Goal: Transaction & Acquisition: Book appointment/travel/reservation

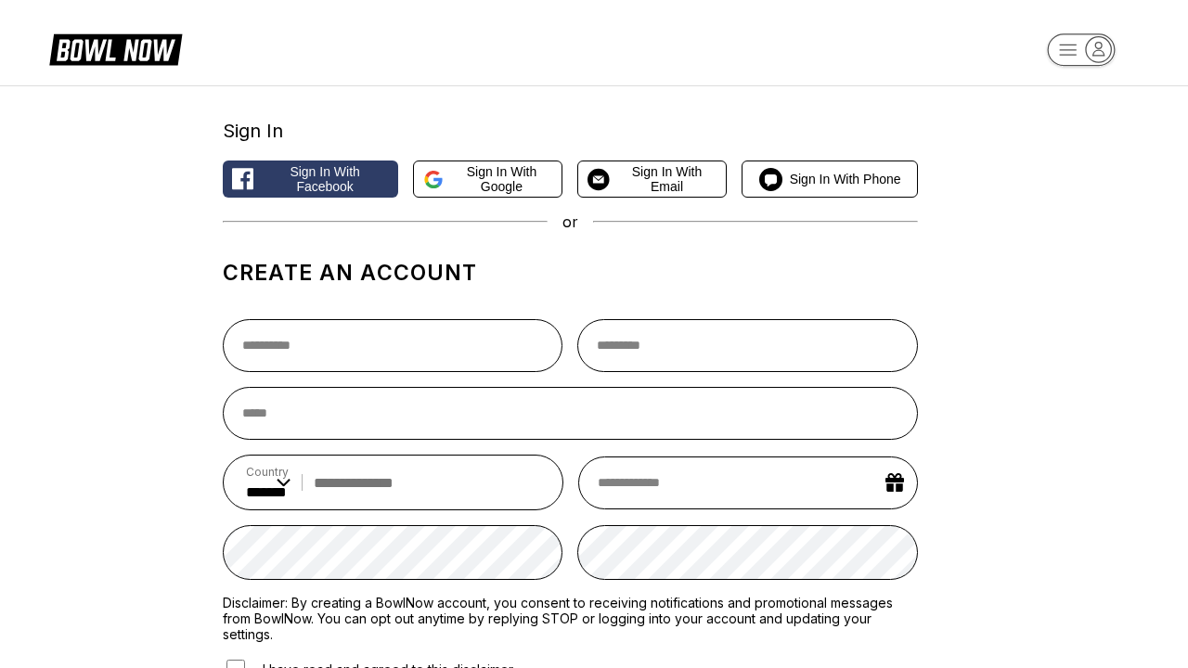
select select "**"
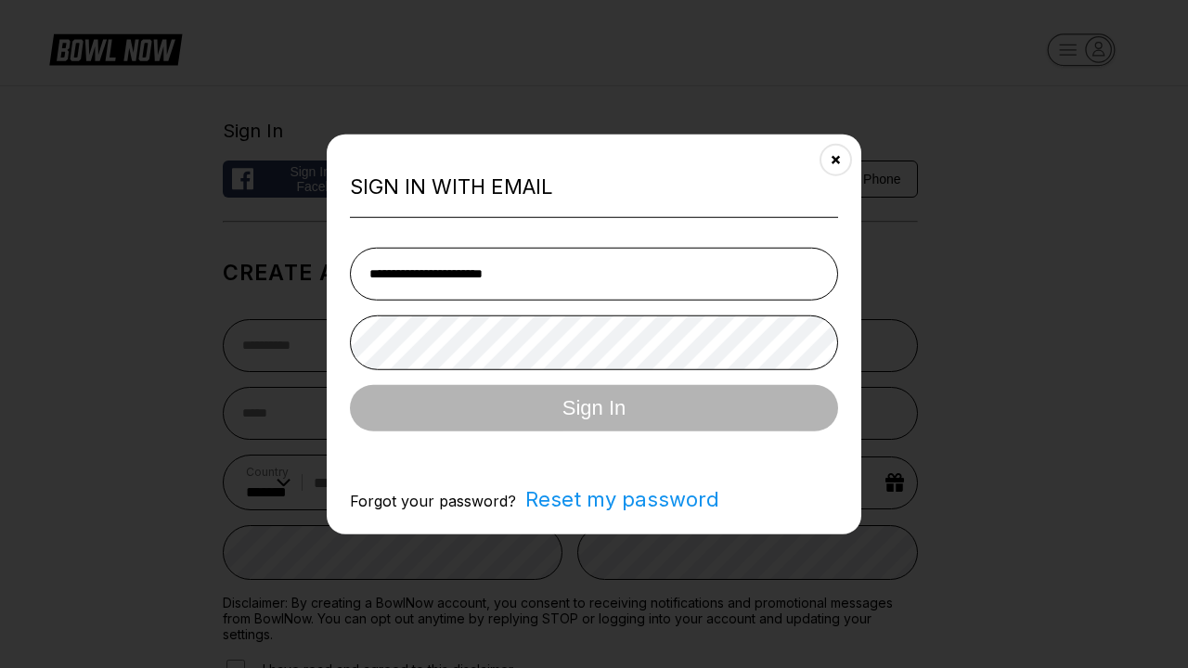
type input "**********"
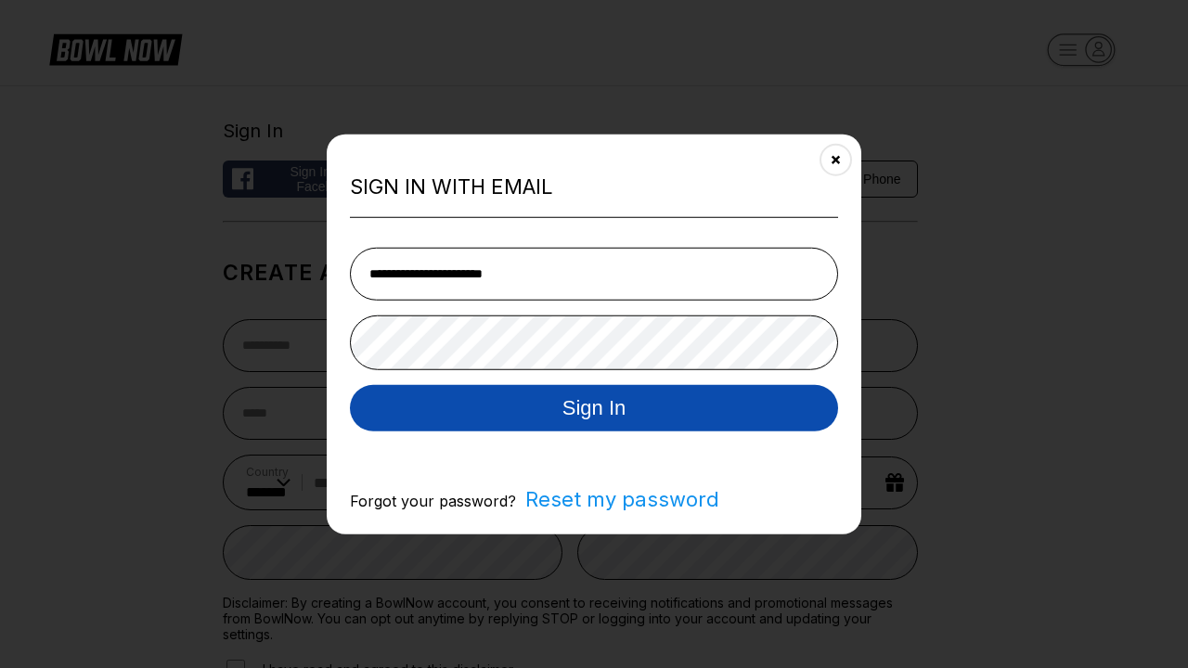
click at [594, 409] on button "Sign In" at bounding box center [594, 407] width 488 height 46
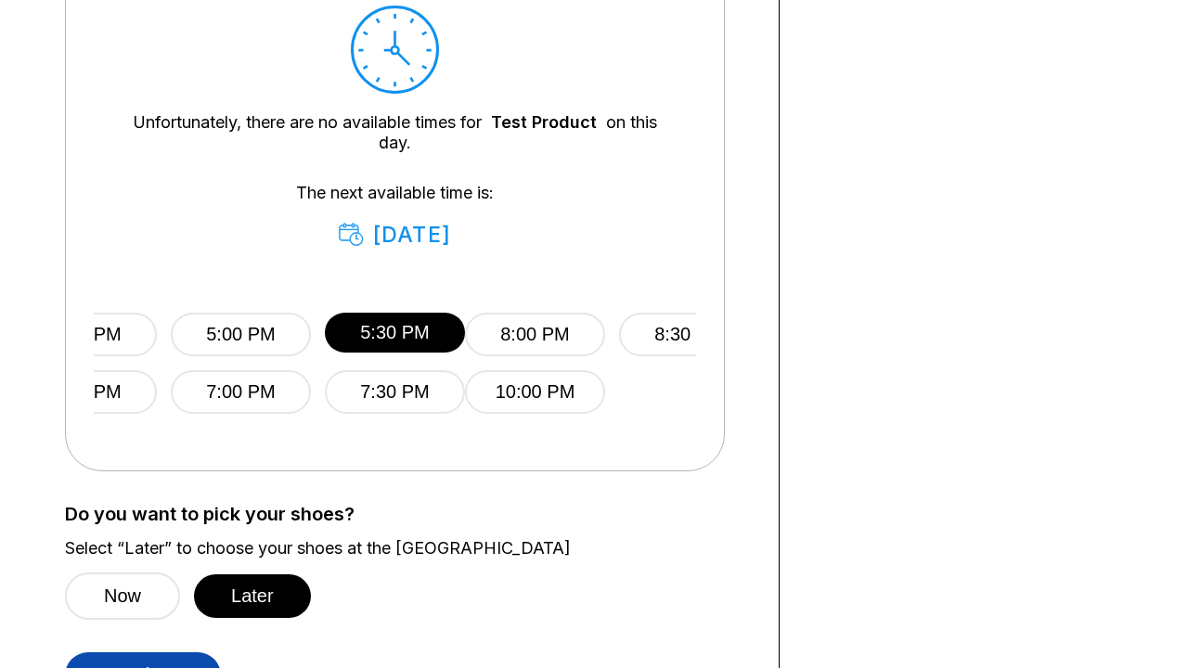
click at [143, 652] on button "Continue" at bounding box center [143, 675] width 156 height 46
